Goal: Check status: Check status

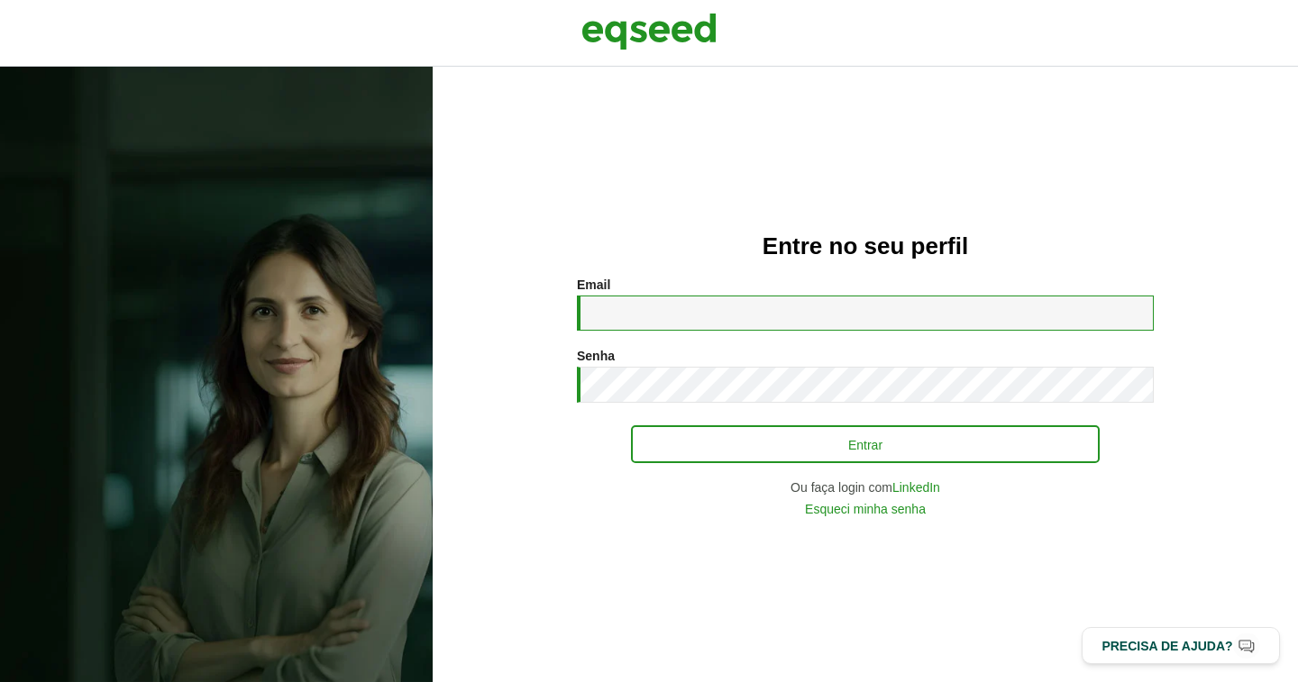
type input "**********"
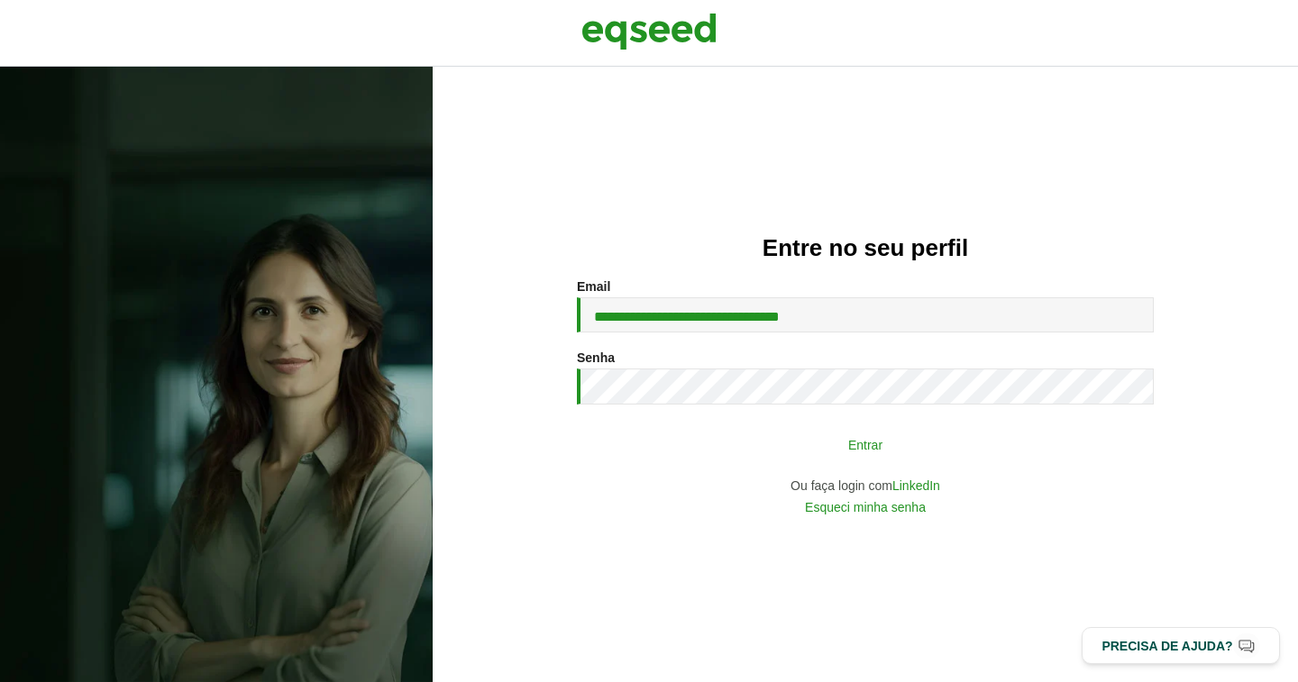
click at [841, 455] on button "Entrar" at bounding box center [865, 444] width 469 height 34
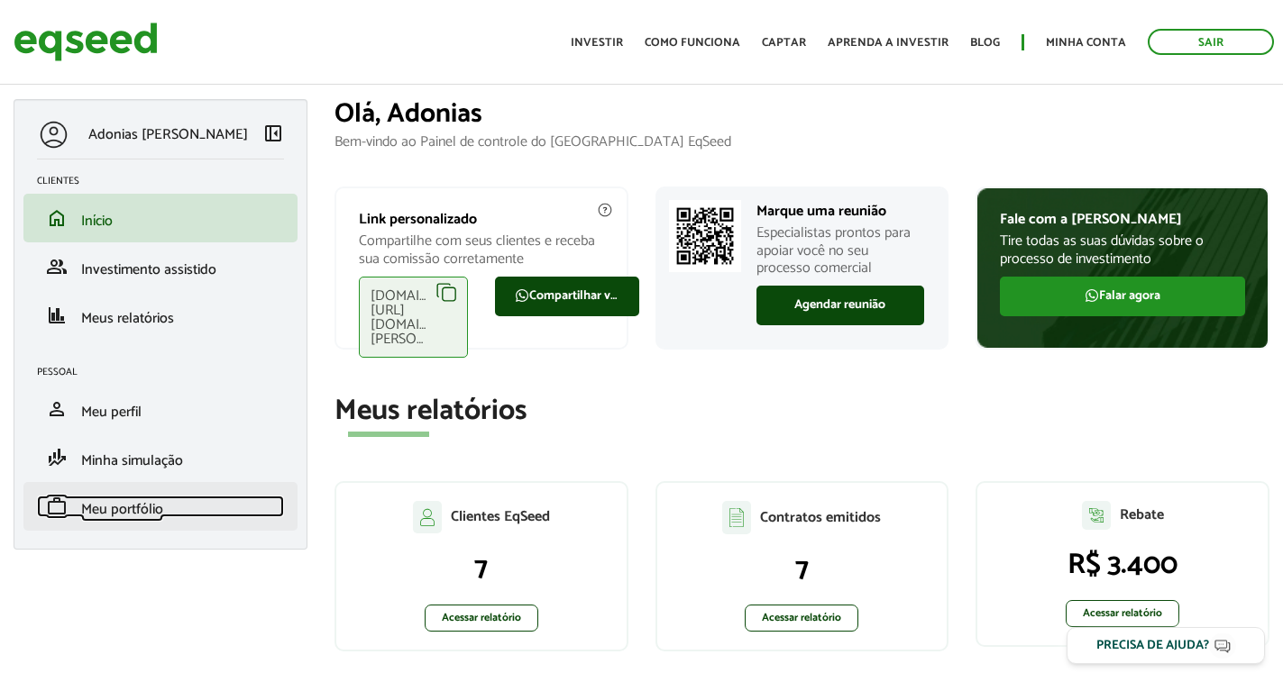
click at [125, 515] on span "Meu portfólio" at bounding box center [122, 510] width 82 height 24
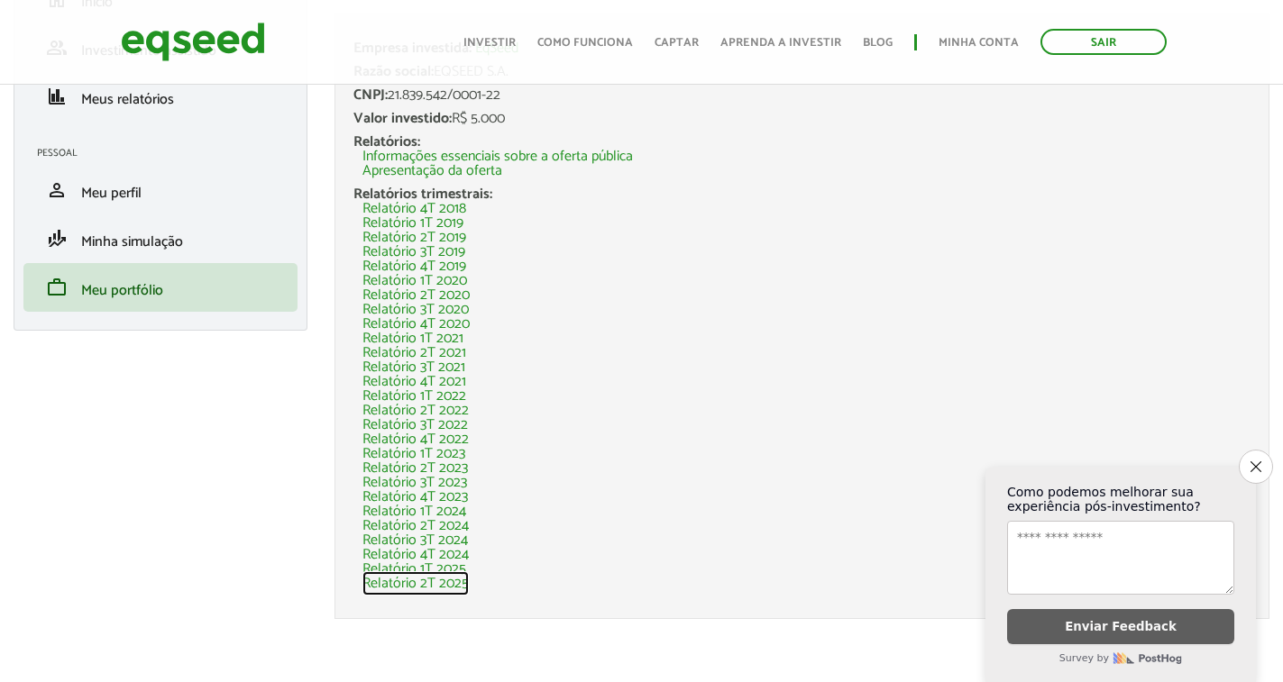
click at [412, 584] on link "Relatório 2T 2025" at bounding box center [415, 584] width 106 height 14
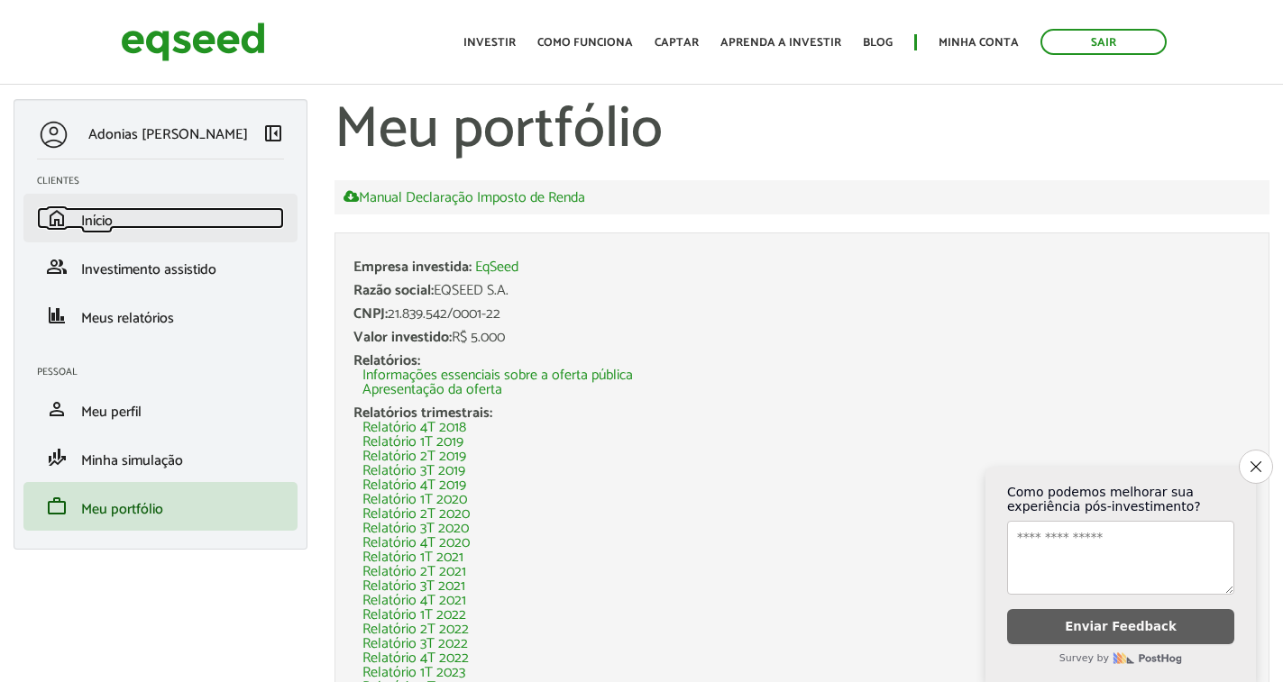
click at [101, 224] on span "Início" at bounding box center [97, 221] width 32 height 24
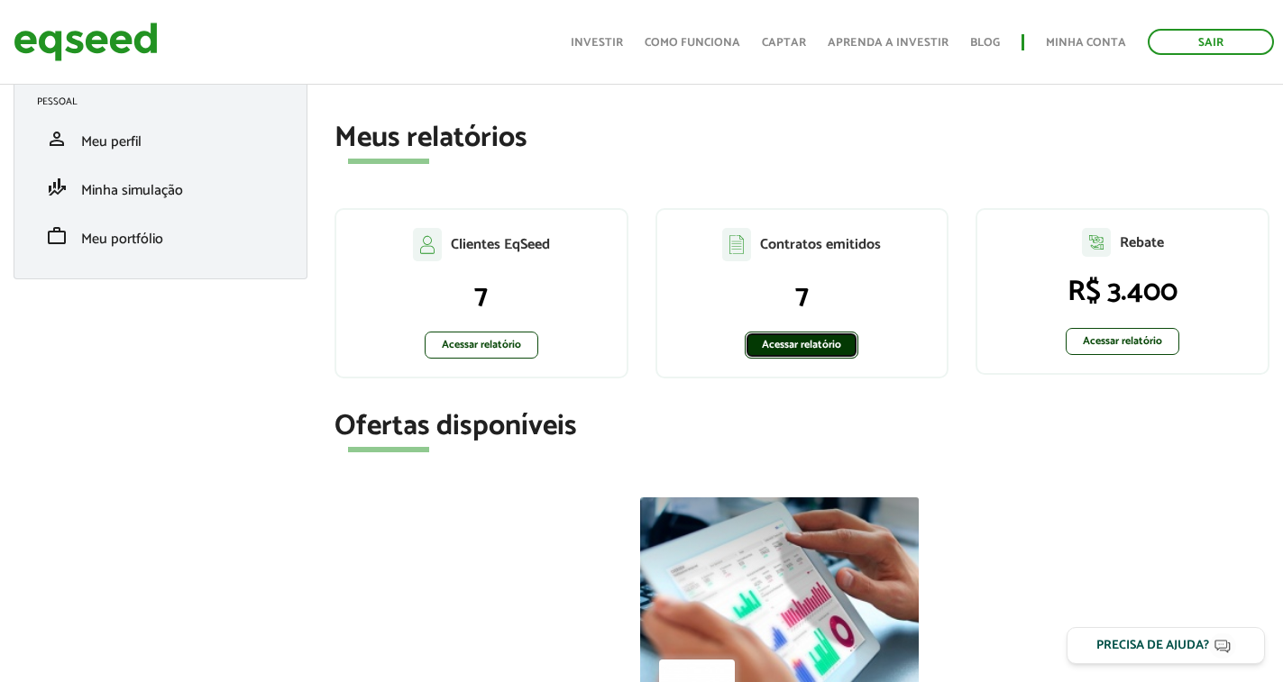
click at [813, 344] on link "Acessar relatório" at bounding box center [802, 345] width 114 height 27
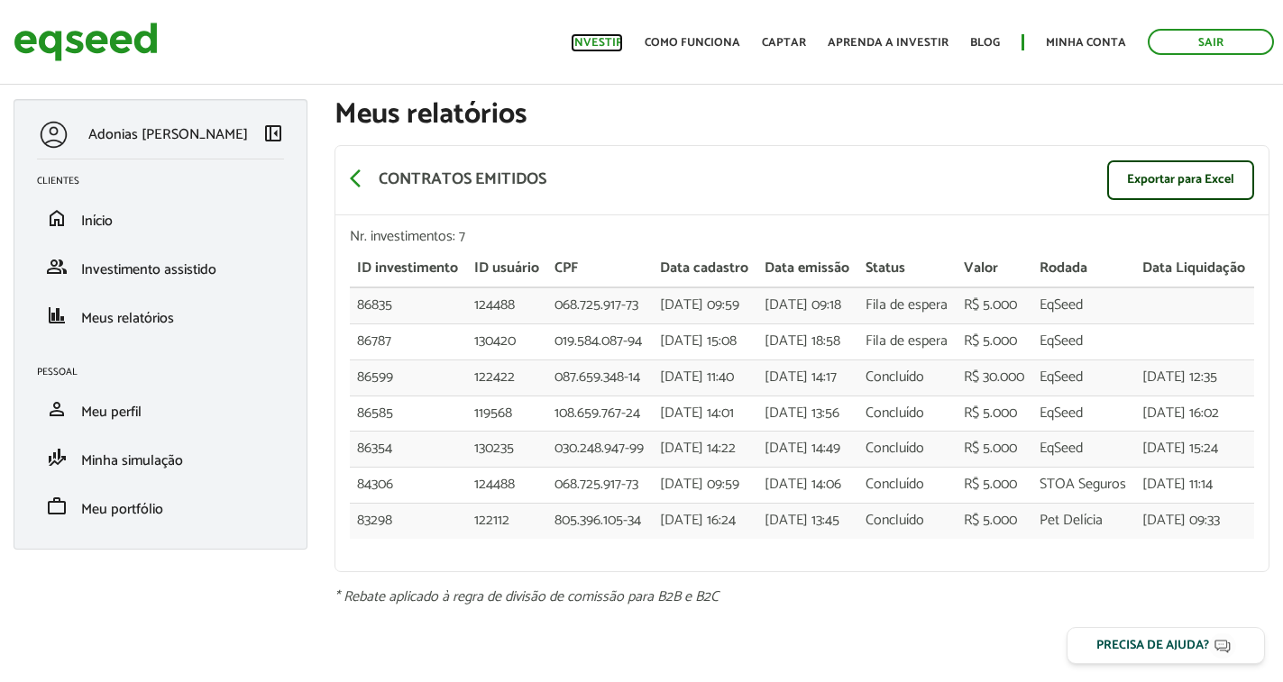
click at [594, 44] on link "Investir" at bounding box center [597, 43] width 52 height 12
